Goal: Task Accomplishment & Management: Manage account settings

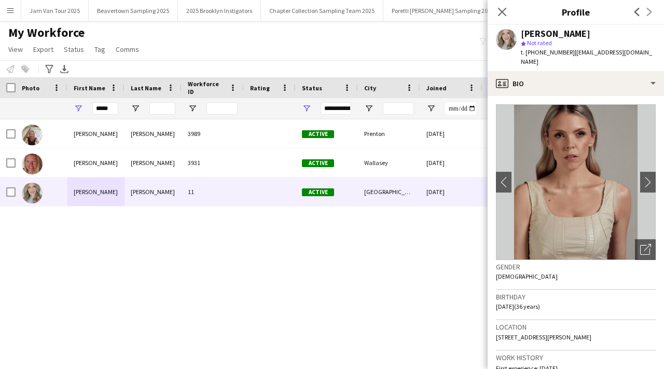
scroll to position [0, 603]
click at [647, 176] on app-icon "chevron-right" at bounding box center [648, 181] width 16 height 11
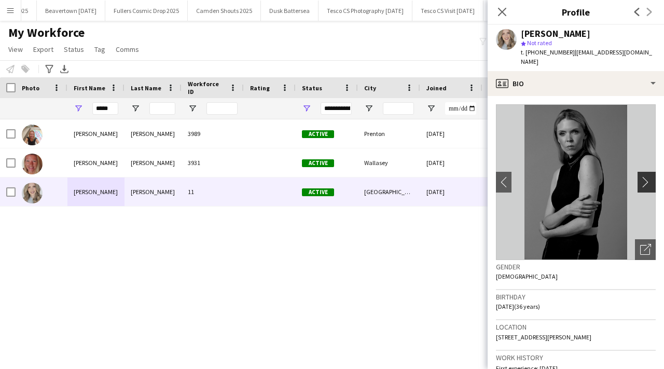
click at [647, 176] on app-icon "chevron-right" at bounding box center [648, 181] width 16 height 11
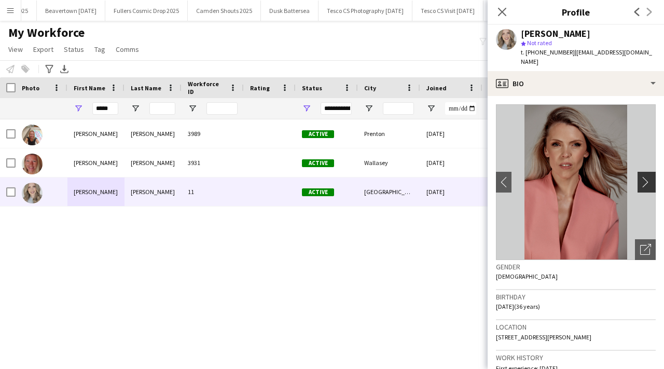
click at [647, 176] on app-icon "chevron-right" at bounding box center [648, 181] width 16 height 11
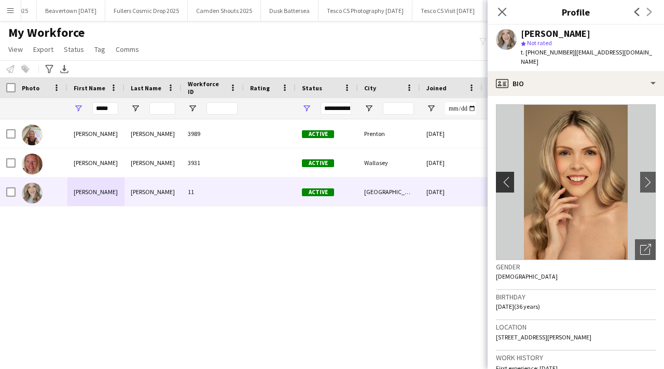
click at [507, 176] on app-icon "chevron-left" at bounding box center [504, 181] width 16 height 11
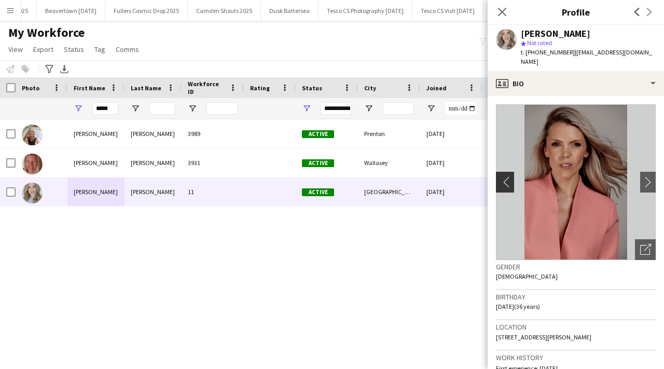
click at [507, 176] on app-icon "chevron-left" at bounding box center [504, 181] width 16 height 11
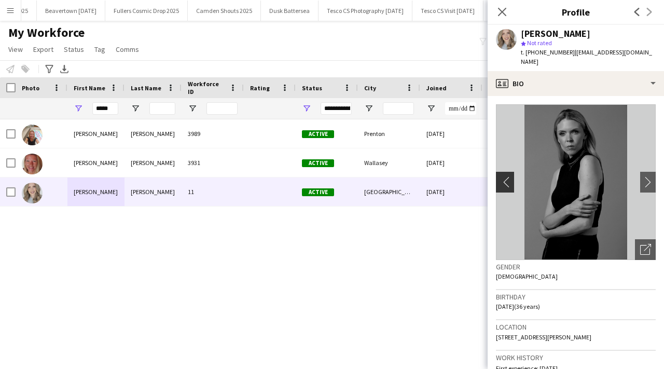
click at [507, 176] on app-icon "chevron-left" at bounding box center [504, 181] width 16 height 11
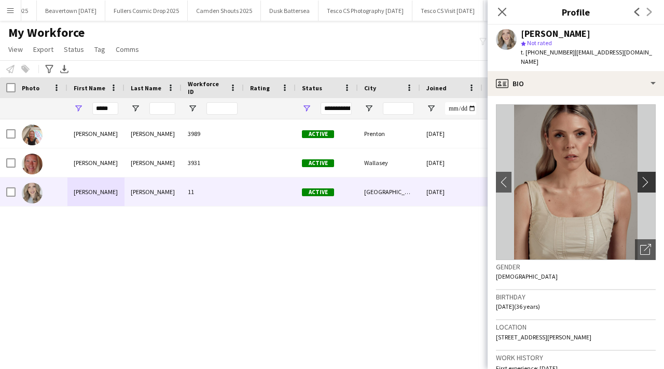
click at [650, 176] on app-icon "chevron-right" at bounding box center [648, 181] width 16 height 11
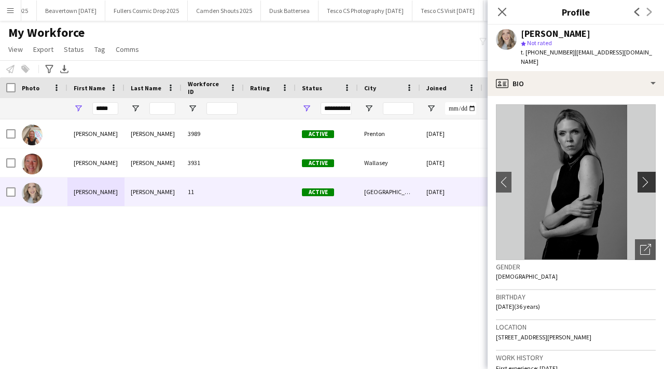
click at [650, 176] on app-icon "chevron-right" at bounding box center [648, 181] width 16 height 11
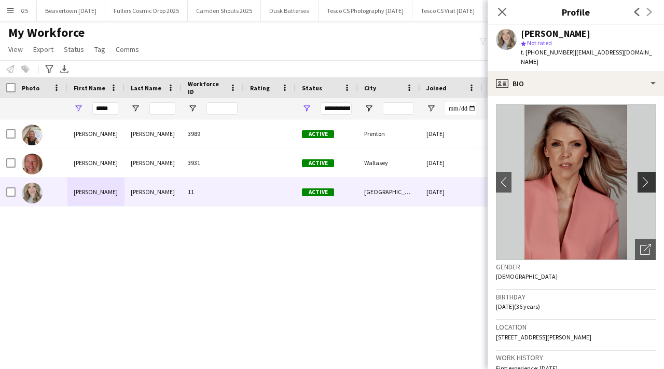
click at [650, 176] on app-icon "chevron-right" at bounding box center [648, 181] width 16 height 11
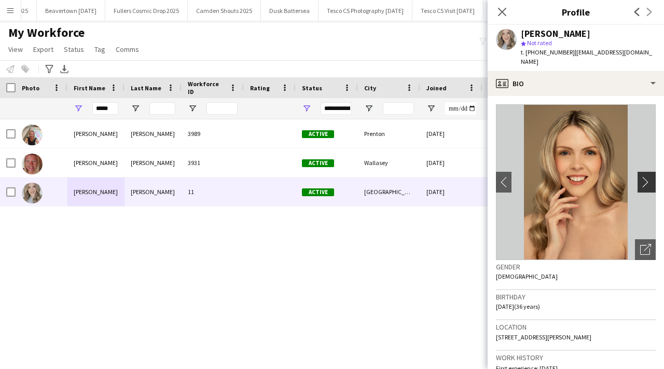
click at [650, 176] on app-icon "chevron-right" at bounding box center [648, 181] width 16 height 11
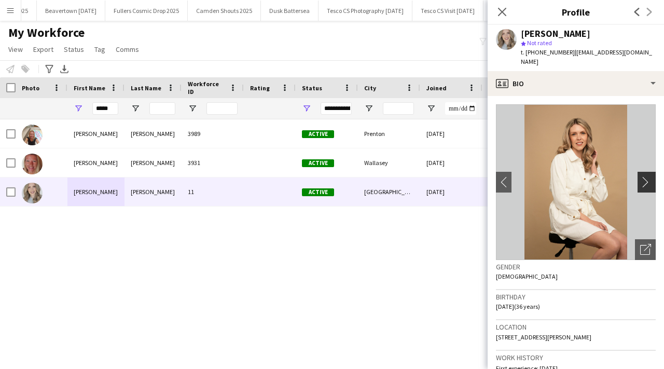
click at [650, 176] on app-icon "chevron-right" at bounding box center [648, 181] width 16 height 11
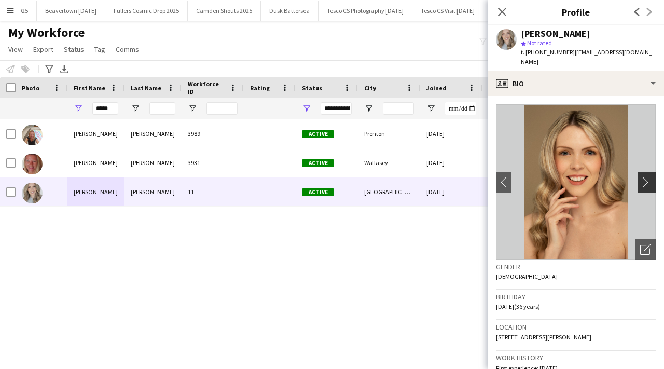
click at [650, 176] on app-icon "chevron-right" at bounding box center [648, 181] width 16 height 11
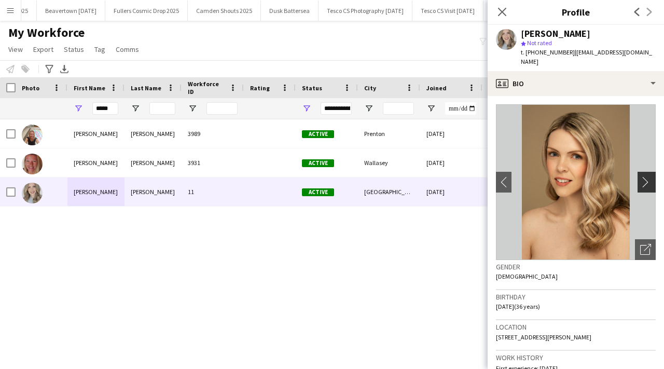
click at [650, 176] on app-icon "chevron-right" at bounding box center [648, 181] width 16 height 11
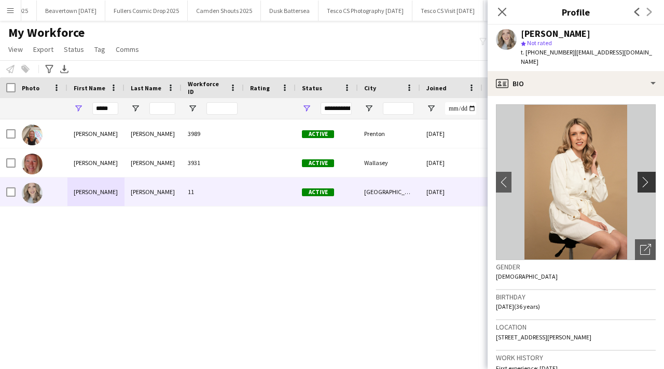
click at [650, 176] on app-icon "chevron-right" at bounding box center [648, 181] width 16 height 11
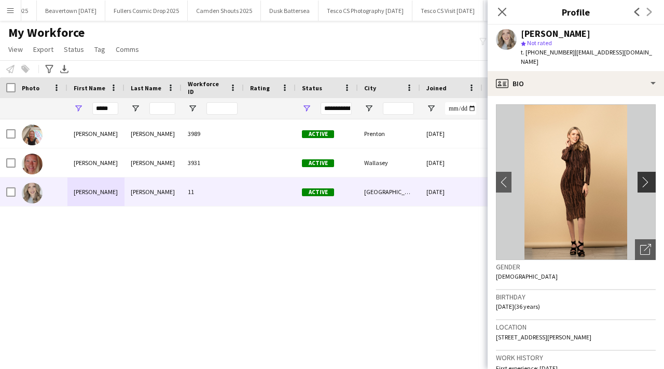
click at [650, 176] on app-icon "chevron-right" at bounding box center [648, 181] width 16 height 11
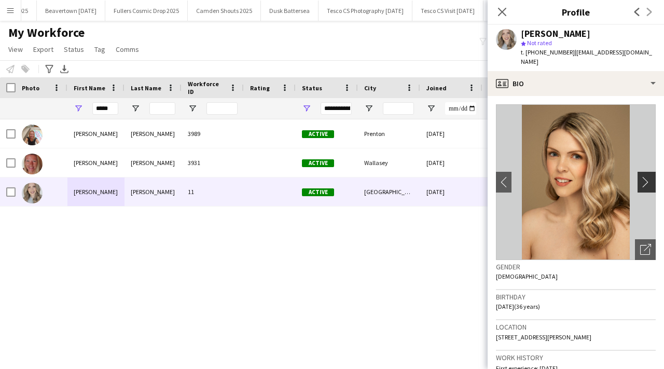
click at [650, 176] on app-icon "chevron-right" at bounding box center [648, 181] width 16 height 11
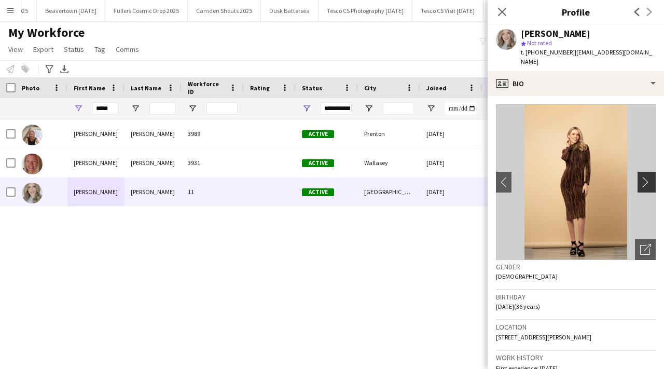
click at [650, 176] on app-icon "chevron-right" at bounding box center [648, 181] width 16 height 11
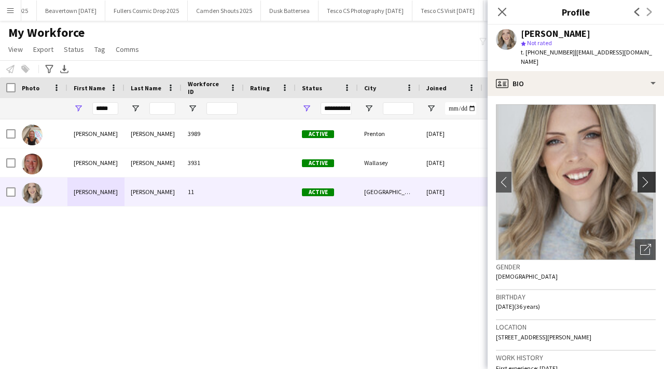
click at [650, 176] on app-icon "chevron-right" at bounding box center [648, 181] width 16 height 11
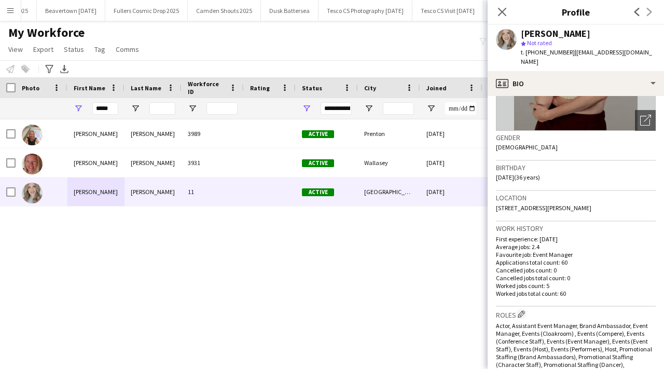
scroll to position [130, 0]
click at [502, 13] on icon "Close pop-in" at bounding box center [502, 12] width 10 height 10
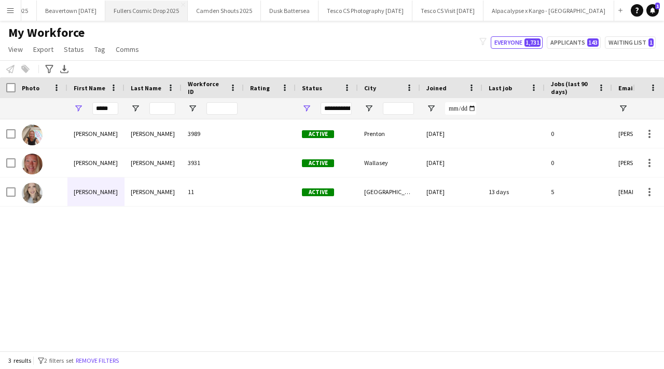
click at [143, 3] on button "Fullers Cosmic Drop 2025 Close" at bounding box center [146, 11] width 82 height 20
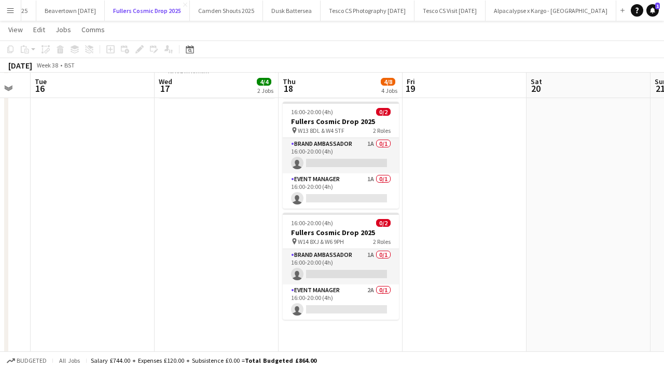
scroll to position [256, 0]
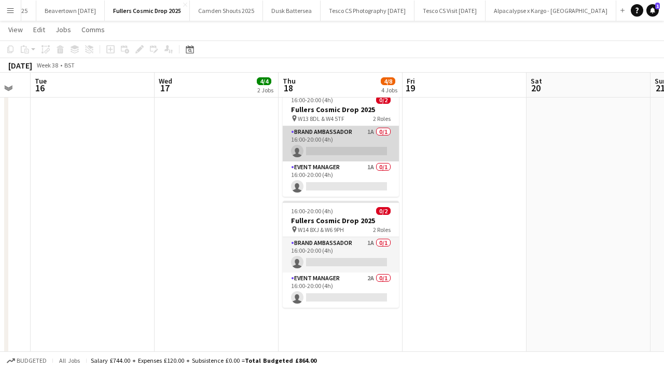
click at [382, 129] on app-card-role "Brand Ambassador 1A 0/1 16:00-20:00 (4h) single-neutral-actions" at bounding box center [341, 143] width 116 height 35
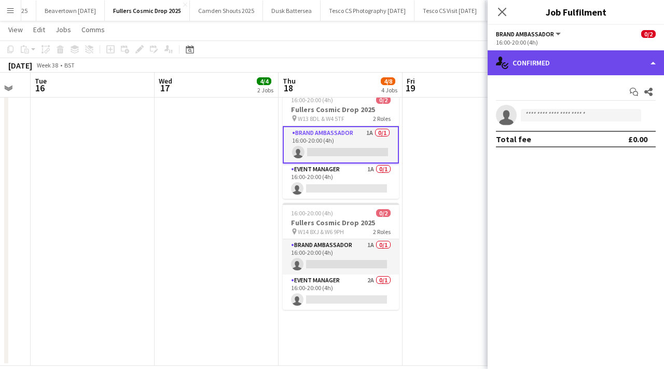
click at [570, 68] on div "single-neutral-actions-check-2 Confirmed" at bounding box center [575, 62] width 176 height 25
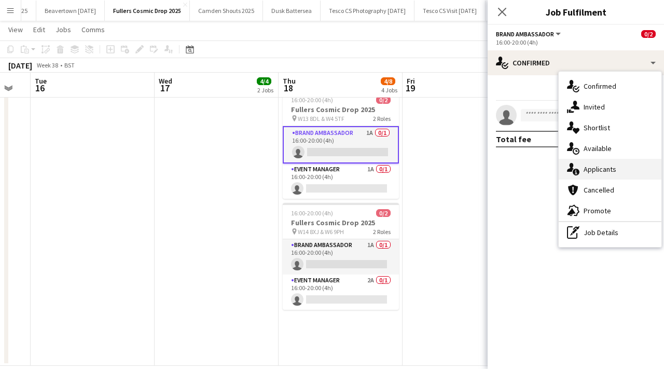
click at [601, 172] on span "Applicants" at bounding box center [599, 168] width 33 height 9
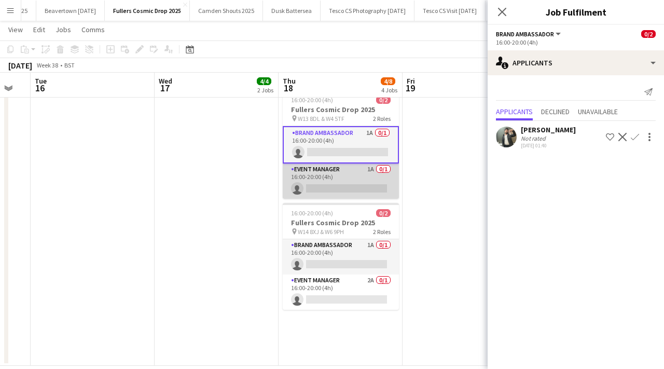
click at [381, 163] on app-card-role "Event Manager 1A 0/1 16:00-20:00 (4h) single-neutral-actions" at bounding box center [341, 180] width 116 height 35
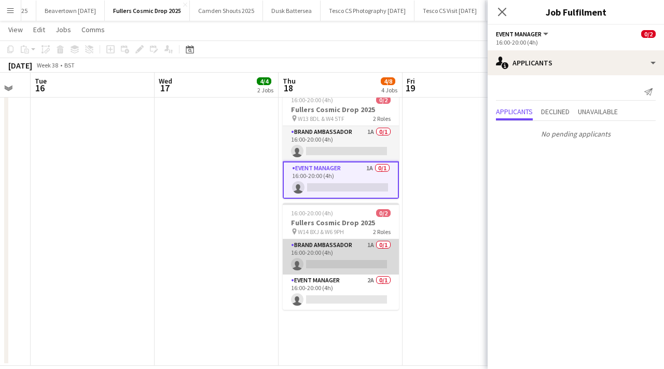
click at [386, 241] on app-card-role "Brand Ambassador 1A 0/1 16:00-20:00 (4h) single-neutral-actions" at bounding box center [341, 256] width 116 height 35
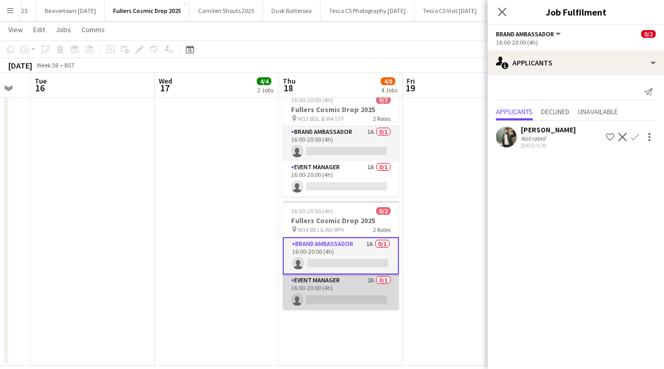
click at [384, 277] on app-card-role "Event Manager 2A 0/1 16:00-20:00 (4h) single-neutral-actions" at bounding box center [341, 291] width 116 height 35
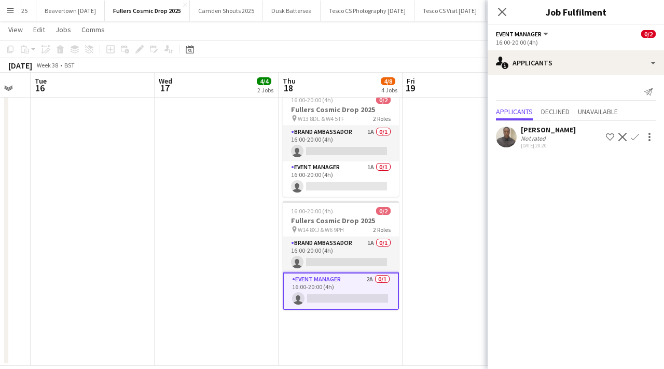
click at [506, 138] on app-user-avatar at bounding box center [506, 137] width 21 height 21
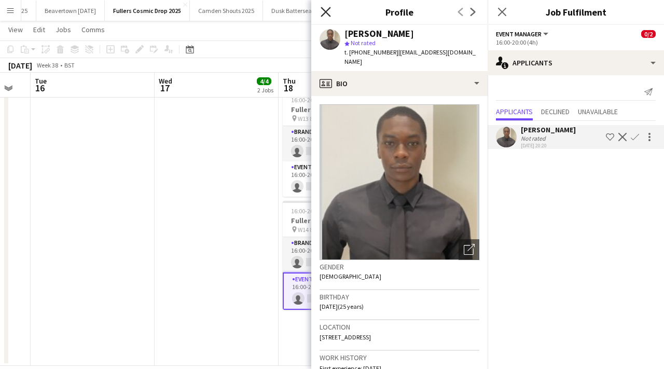
click at [327, 11] on icon "Close pop-in" at bounding box center [325, 12] width 10 height 10
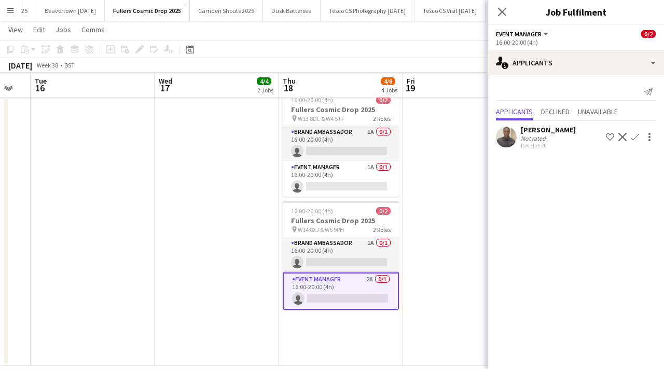
click at [509, 13] on div "Close pop-in" at bounding box center [501, 12] width 29 height 24
click at [503, 13] on icon at bounding box center [502, 12] width 10 height 10
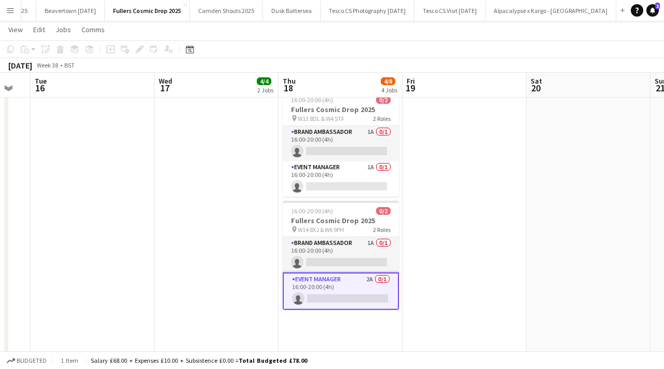
click at [16, 12] on button "Menu" at bounding box center [10, 10] width 21 height 21
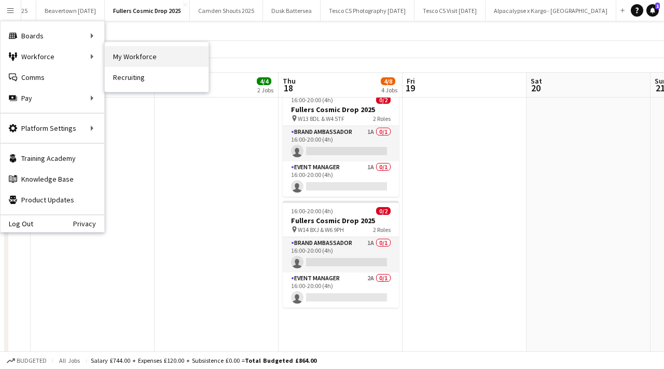
click at [152, 53] on link "My Workforce" at bounding box center [157, 56] width 104 height 21
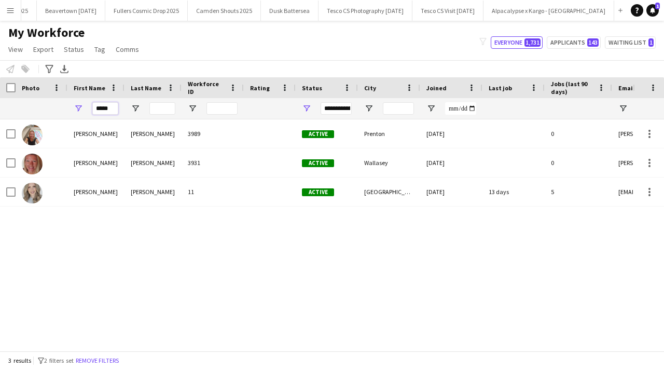
drag, startPoint x: 114, startPoint y: 110, endPoint x: 85, endPoint y: 112, distance: 29.1
click at [85, 112] on div "*****" at bounding box center [95, 108] width 57 height 21
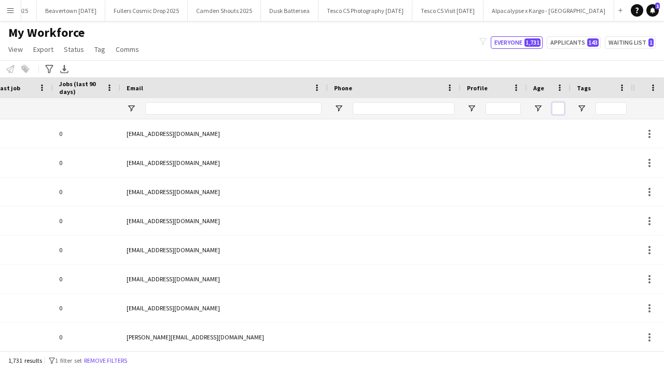
click at [557, 109] on input "Age Filter Input" at bounding box center [558, 108] width 12 height 12
click at [561, 87] on span at bounding box center [559, 87] width 9 height 9
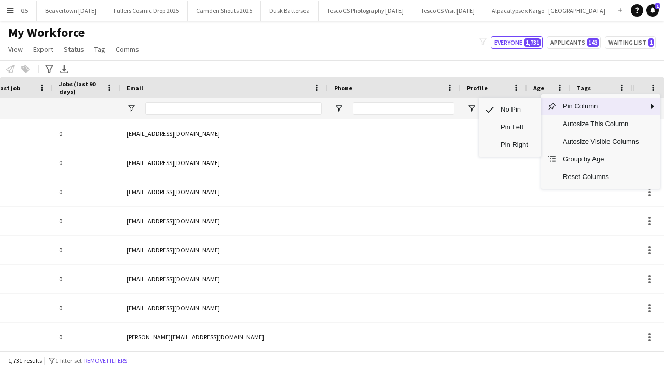
click at [522, 56] on div "My Workforce View Views Default view New view Update view Delete view Edit name…" at bounding box center [332, 42] width 664 height 35
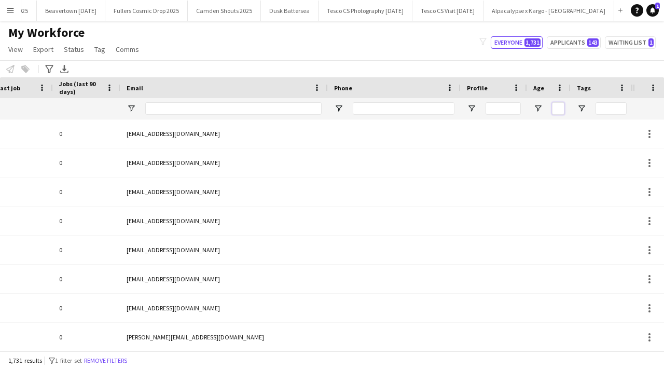
click at [558, 104] on input "Age Filter Input" at bounding box center [558, 108] width 12 height 12
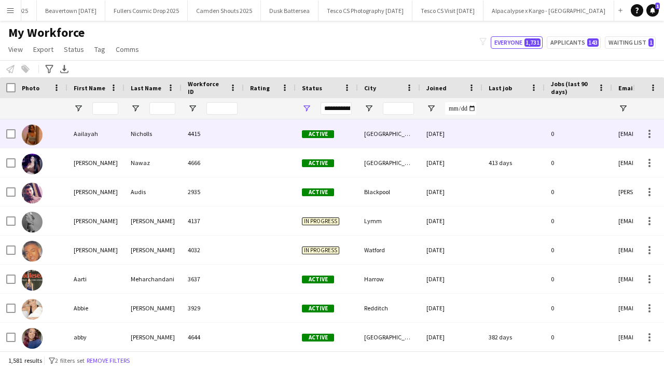
type input "**"
click at [283, 135] on div at bounding box center [270, 133] width 52 height 29
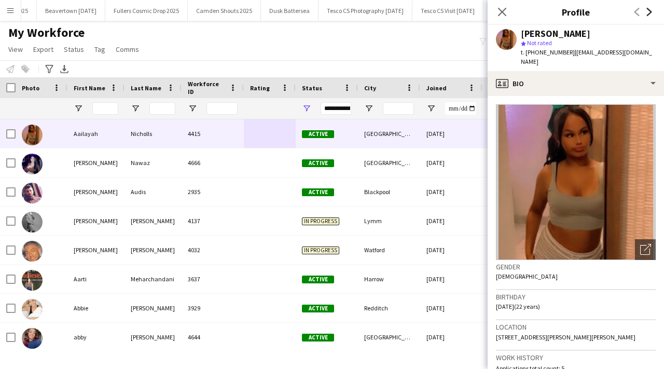
click at [647, 14] on icon "Next" at bounding box center [649, 12] width 8 height 8
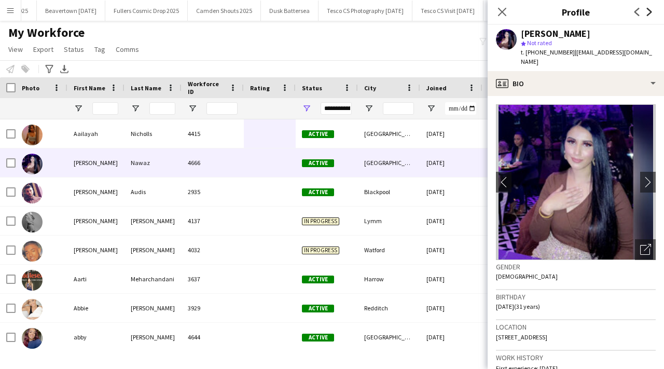
click at [647, 12] on icon "Next" at bounding box center [649, 12] width 8 height 8
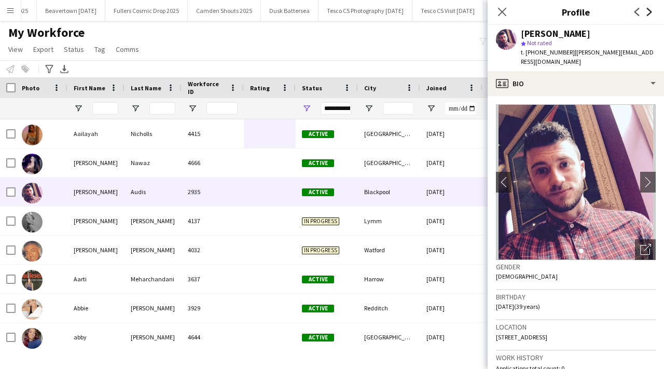
click at [647, 12] on icon "Next" at bounding box center [649, 12] width 8 height 8
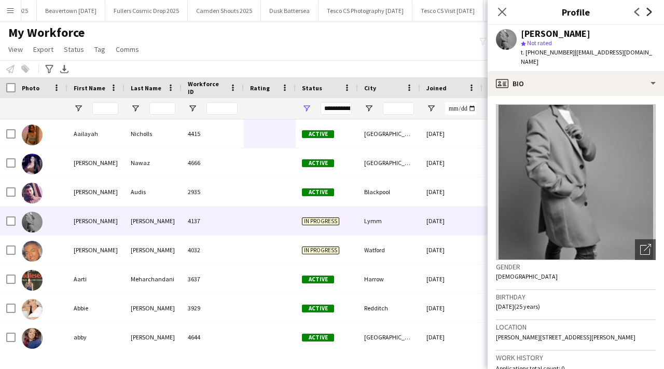
click at [647, 11] on icon "Next" at bounding box center [649, 12] width 8 height 8
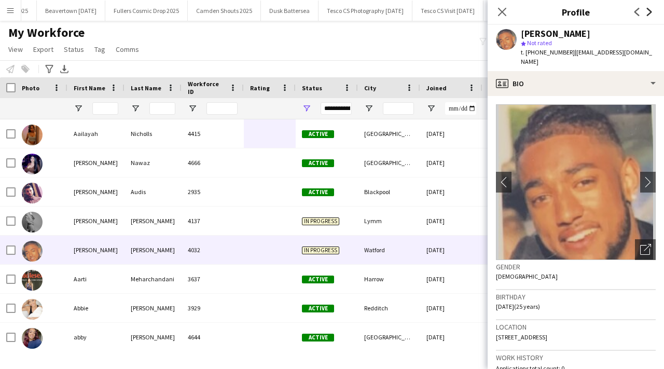
click at [647, 11] on icon "Next" at bounding box center [649, 12] width 8 height 8
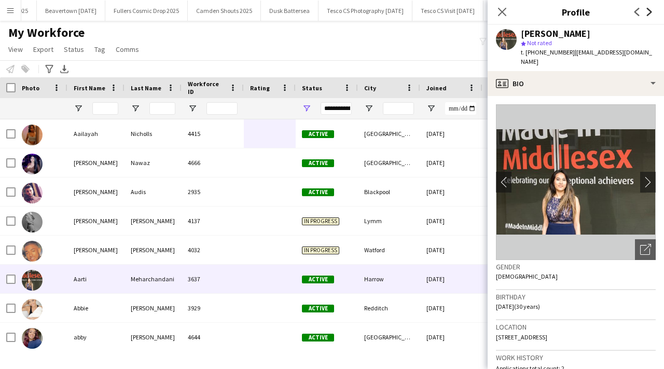
click at [647, 11] on icon "Next" at bounding box center [649, 12] width 8 height 8
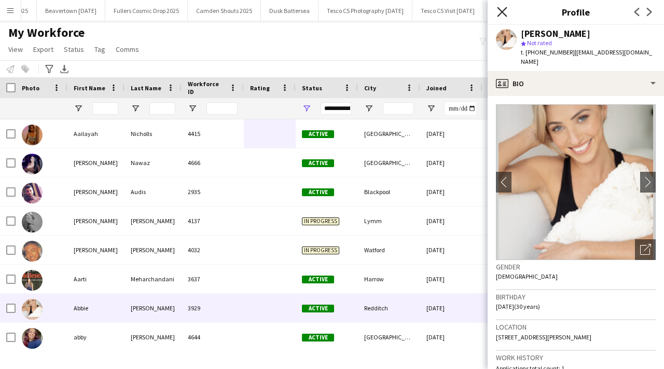
click at [505, 10] on icon "Close pop-in" at bounding box center [502, 12] width 10 height 10
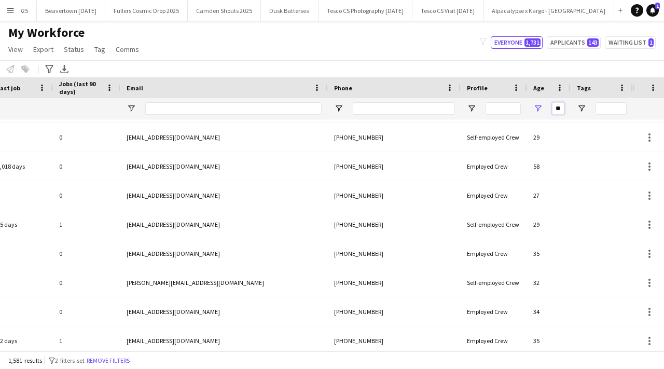
drag, startPoint x: 561, startPoint y: 107, endPoint x: 554, endPoint y: 107, distance: 7.3
click at [554, 107] on input "**" at bounding box center [558, 108] width 12 height 12
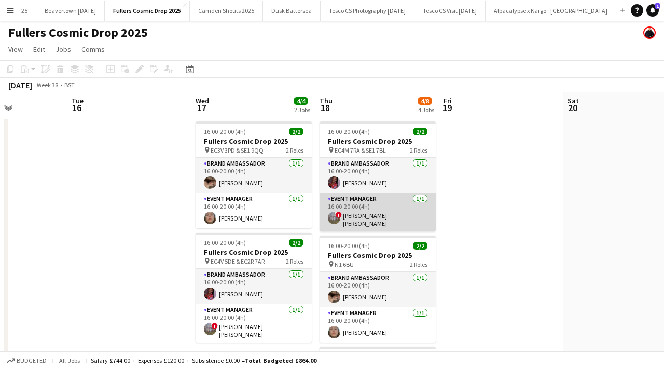
click at [336, 215] on span "!" at bounding box center [338, 215] width 6 height 6
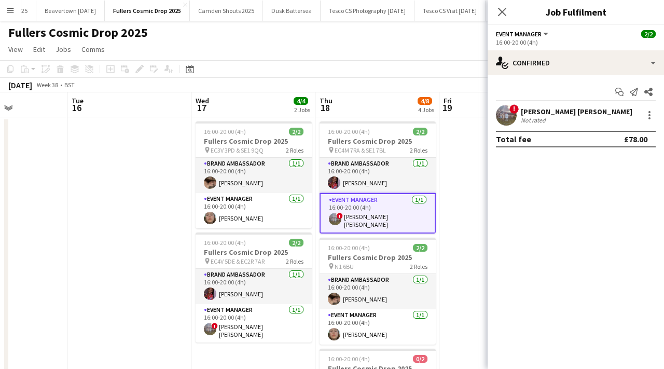
click at [563, 105] on div "! [PERSON_NAME] [PERSON_NAME] Not rated" at bounding box center [575, 115] width 176 height 21
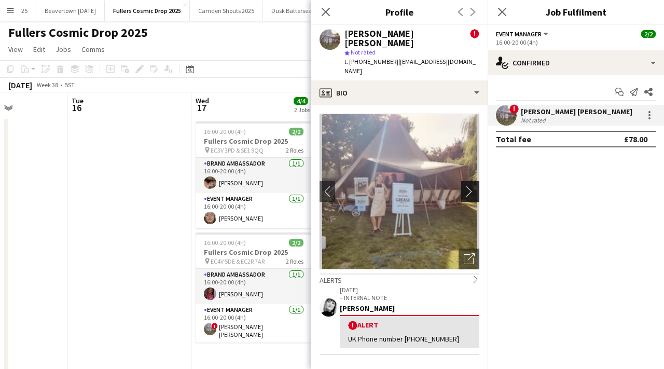
click at [471, 186] on app-icon "chevron-right" at bounding box center [471, 191] width 16 height 11
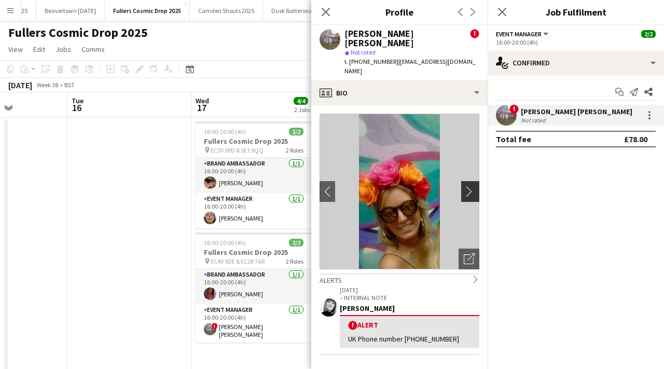
click at [471, 186] on app-icon "chevron-right" at bounding box center [471, 191] width 16 height 11
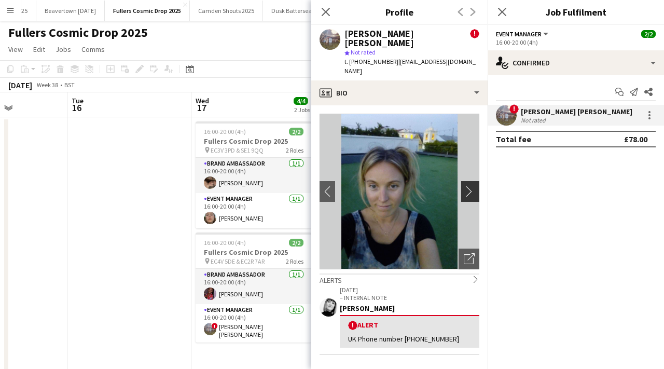
click at [471, 186] on app-icon "chevron-right" at bounding box center [471, 191] width 16 height 11
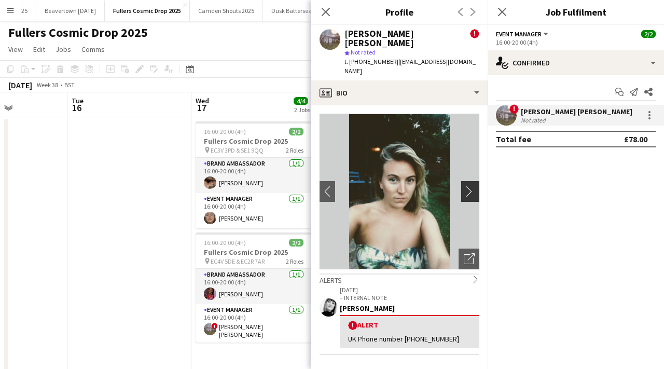
click at [472, 186] on app-icon "chevron-right" at bounding box center [471, 191] width 16 height 11
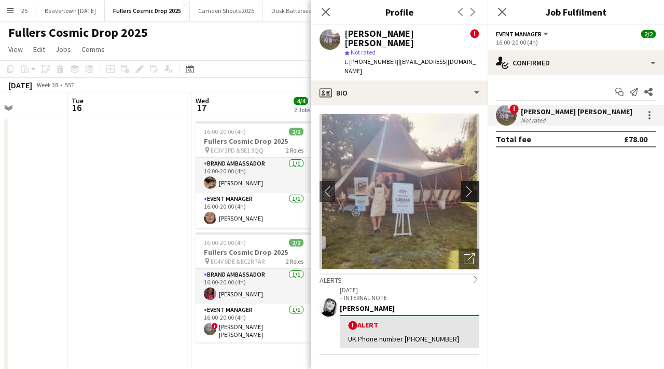
click at [472, 186] on app-icon "chevron-right" at bounding box center [471, 191] width 16 height 11
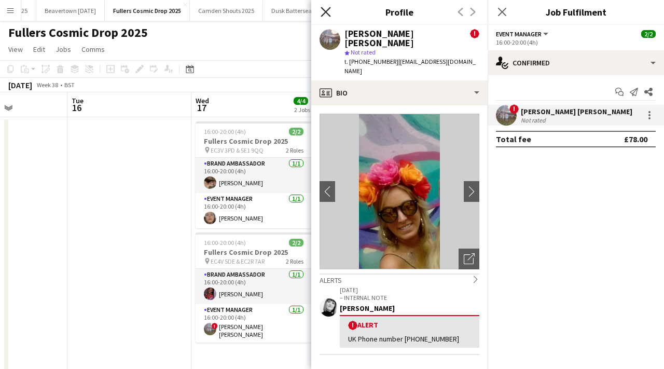
click at [327, 7] on icon "Close pop-in" at bounding box center [325, 12] width 10 height 10
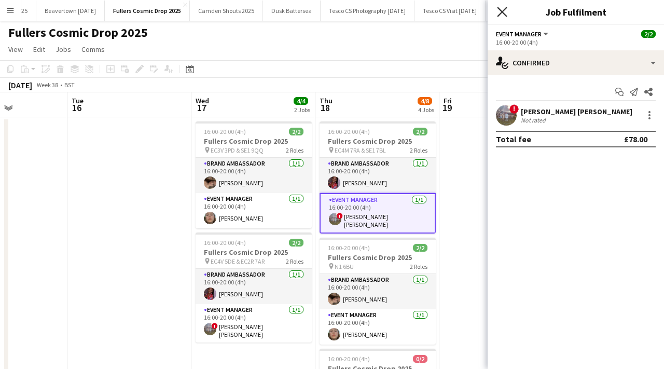
click at [502, 12] on icon at bounding box center [502, 12] width 10 height 10
